Goal: Transaction & Acquisition: Book appointment/travel/reservation

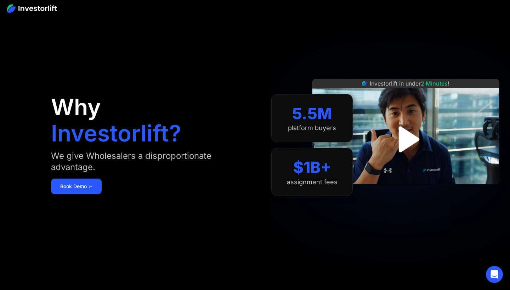
click at [405, 134] on img "open lightbox" at bounding box center [405, 139] width 47 height 47
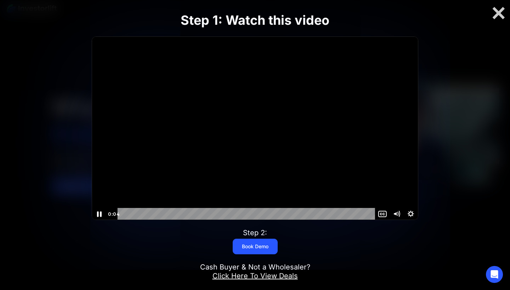
click at [100, 217] on icon "Pause" at bounding box center [99, 214] width 17 height 15
click at [100, 217] on icon "Play Video" at bounding box center [99, 214] width 17 height 15
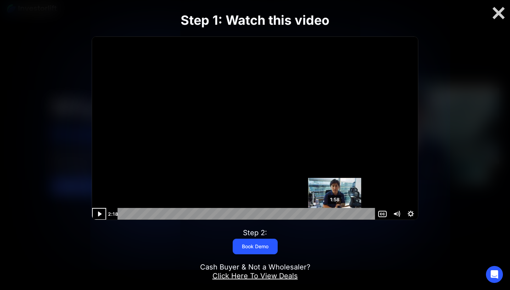
click at [334, 214] on div "1:58" at bounding box center [247, 214] width 249 height 12
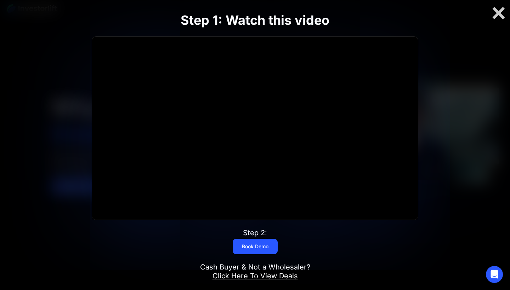
scroll to position [0, 0]
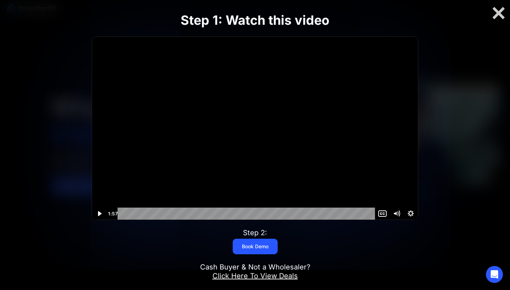
click at [99, 214] on icon "Play Video" at bounding box center [100, 213] width 4 height 5
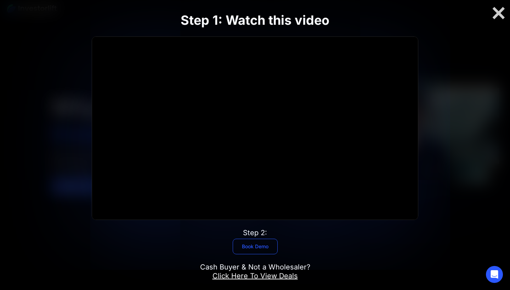
click at [267, 244] on link "Book Demo" at bounding box center [255, 247] width 45 height 16
click at [501, 17] on div at bounding box center [498, 13] width 23 height 15
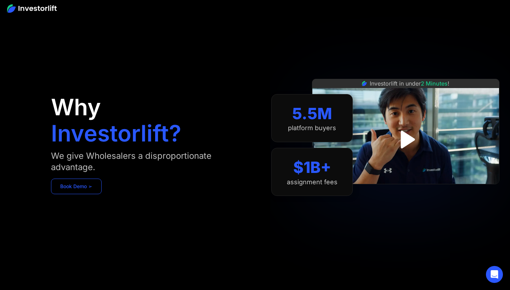
click at [81, 191] on link "Book Demo ➢" at bounding box center [76, 187] width 51 height 16
click at [491, 269] on div "Open Intercom Messenger" at bounding box center [494, 275] width 19 height 19
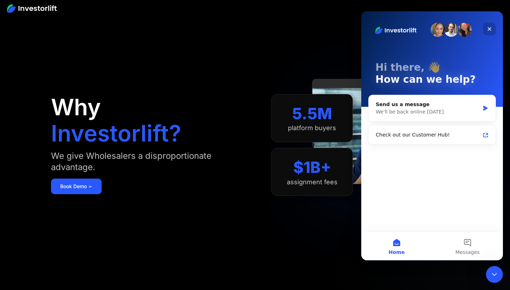
click at [490, 29] on icon "Close" at bounding box center [490, 29] width 4 height 4
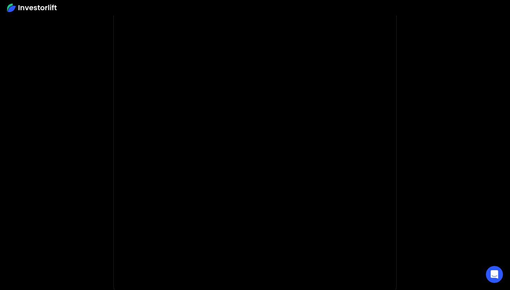
scroll to position [33, 0]
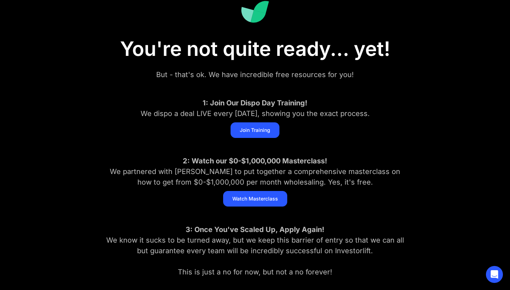
scroll to position [60, 0]
